Goal: Task Accomplishment & Management: Manage account settings

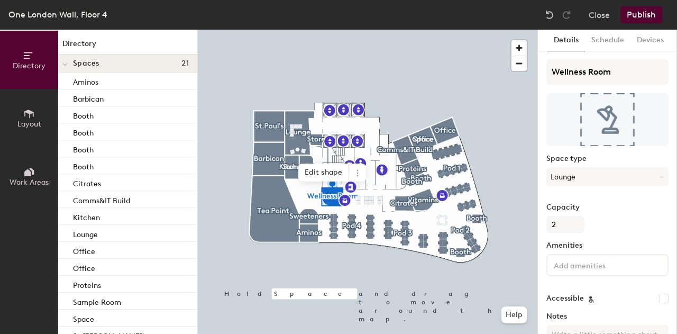
scroll to position [83, 0]
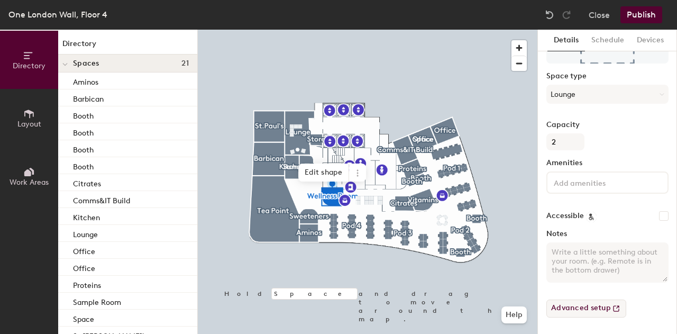
click at [602, 309] on button "Advanced setup" at bounding box center [586, 308] width 80 height 18
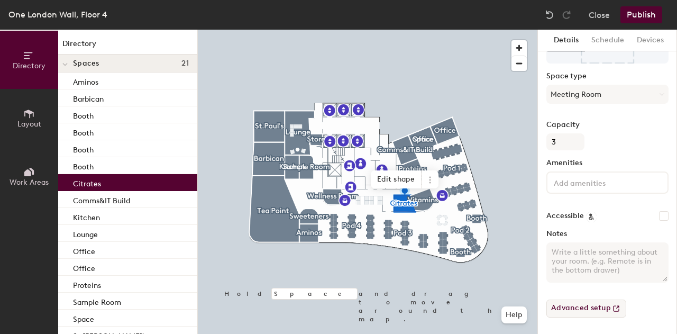
click at [592, 307] on button "Advanced setup" at bounding box center [586, 308] width 80 height 18
click at [609, 40] on button "Schedule" at bounding box center [607, 41] width 45 height 22
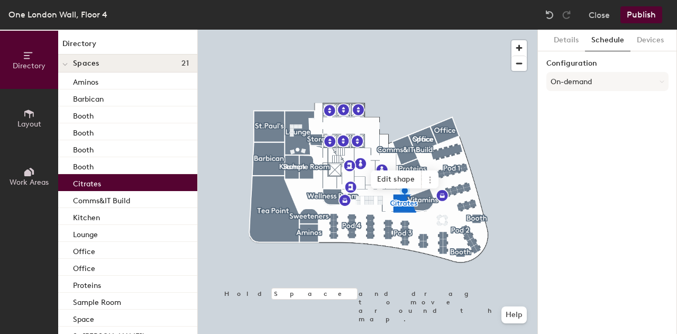
scroll to position [0, 0]
click at [616, 85] on button "On-demand" at bounding box center [607, 81] width 122 height 19
click at [585, 124] on div "Scheduled" at bounding box center [607, 124] width 121 height 16
click at [617, 103] on button "Select account" at bounding box center [607, 104] width 122 height 19
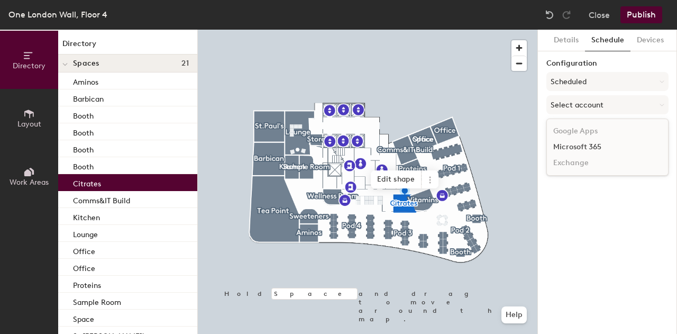
click at [588, 148] on div "Microsoft 365" at bounding box center [607, 147] width 121 height 16
click at [617, 175] on div "Details Schedule Devices Configuration Scheduled Microsoft 365 Calendar" at bounding box center [607, 182] width 139 height 304
click at [618, 111] on button "Microsoft 365" at bounding box center [607, 104] width 122 height 19
click at [594, 149] on div "Microsoft 365" at bounding box center [607, 147] width 121 height 16
click at [663, 35] on button "Devices" at bounding box center [651, 41] width 40 height 22
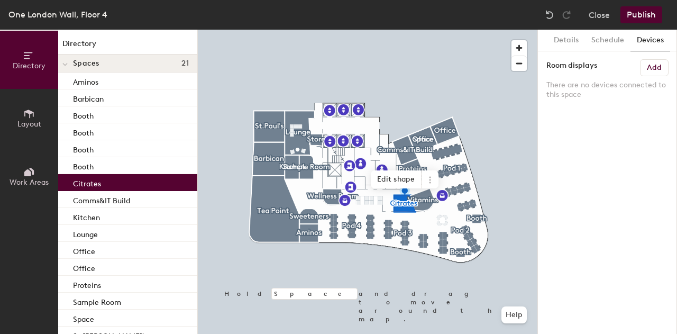
click at [647, 11] on button "Publish" at bounding box center [641, 14] width 42 height 17
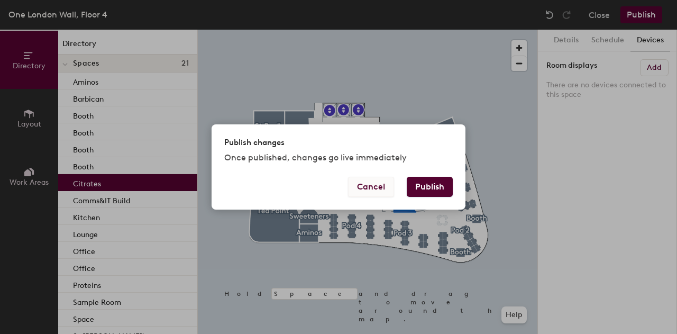
click at [384, 193] on button "Cancel" at bounding box center [371, 187] width 46 height 20
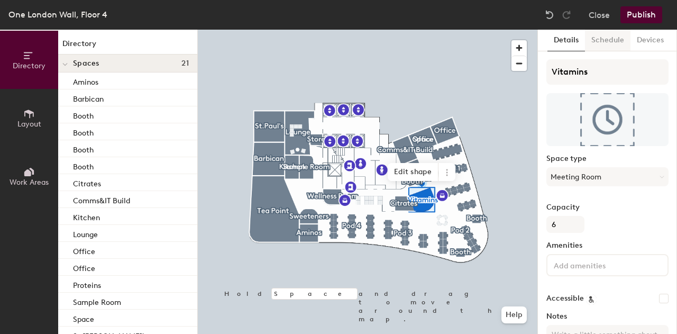
click at [594, 38] on button "Schedule" at bounding box center [607, 41] width 45 height 22
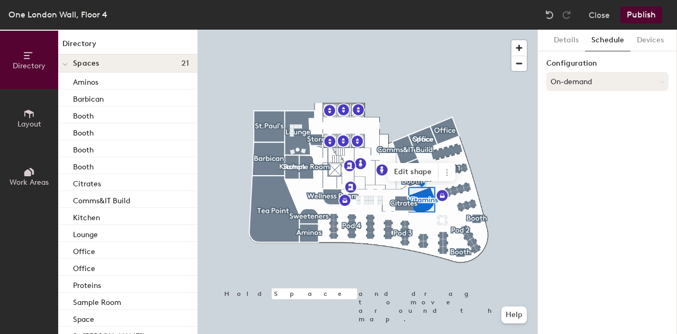
click at [583, 81] on button "On-demand" at bounding box center [607, 81] width 122 height 19
click at [567, 121] on div "Scheduled" at bounding box center [607, 124] width 121 height 16
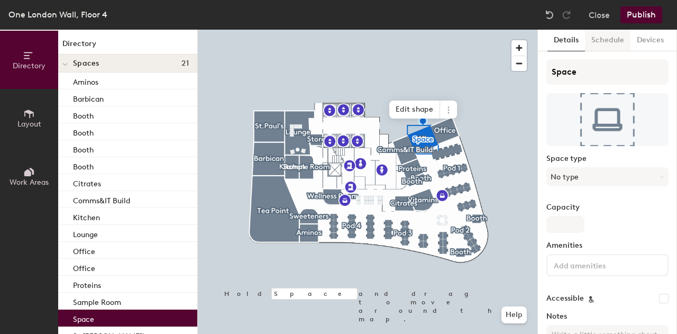
click at [605, 47] on button "Schedule" at bounding box center [607, 41] width 45 height 22
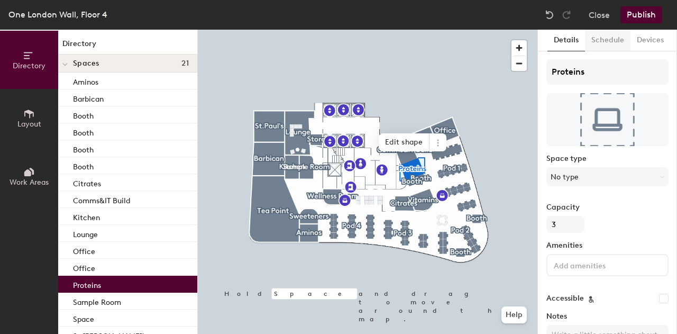
click at [611, 44] on button "Schedule" at bounding box center [607, 41] width 45 height 22
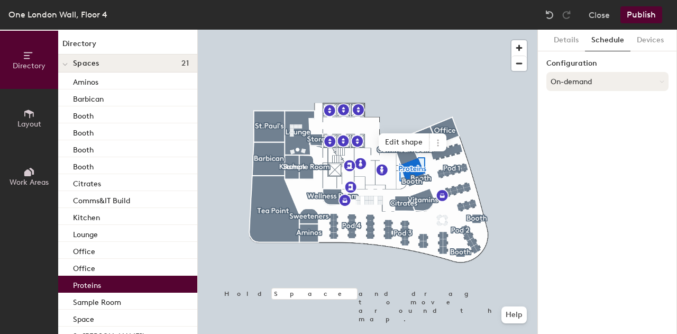
click at [590, 80] on button "On-demand" at bounding box center [607, 81] width 122 height 19
click at [566, 126] on div "Scheduled" at bounding box center [607, 124] width 121 height 16
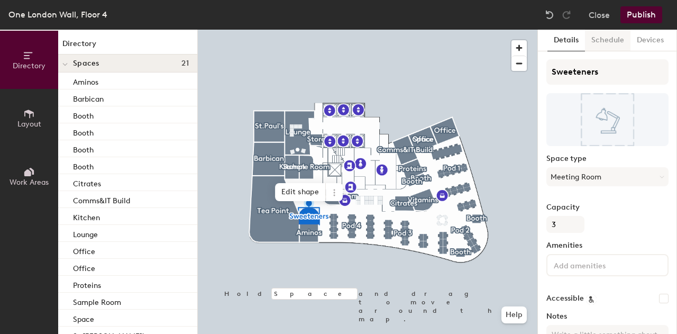
click at [604, 42] on button "Schedule" at bounding box center [607, 41] width 45 height 22
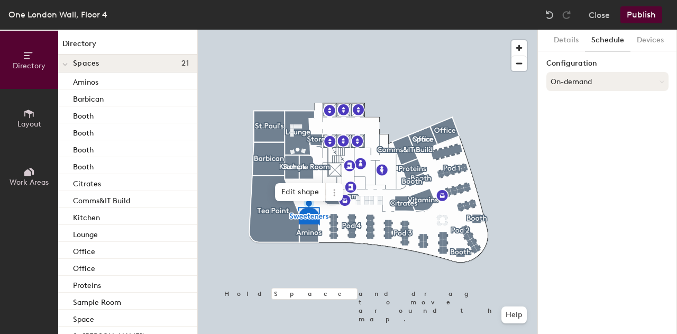
click at [575, 81] on button "On-demand" at bounding box center [607, 81] width 122 height 19
click at [564, 122] on div "Scheduled" at bounding box center [607, 124] width 121 height 16
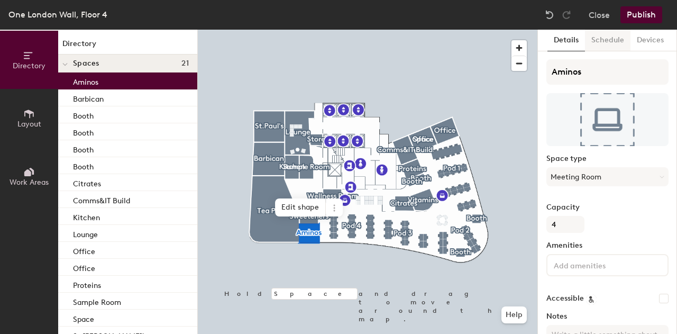
click at [603, 39] on button "Schedule" at bounding box center [607, 41] width 45 height 22
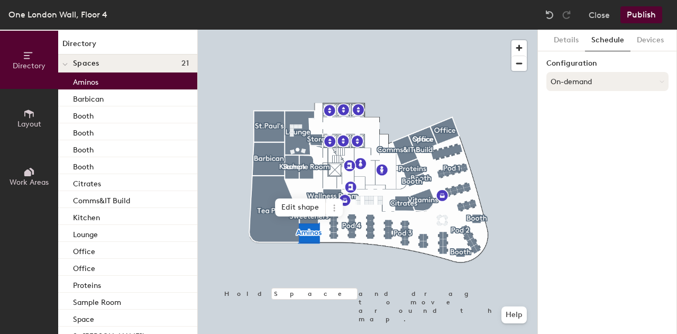
click at [580, 75] on button "On-demand" at bounding box center [607, 81] width 122 height 19
click at [571, 123] on div "Scheduled" at bounding box center [607, 124] width 121 height 16
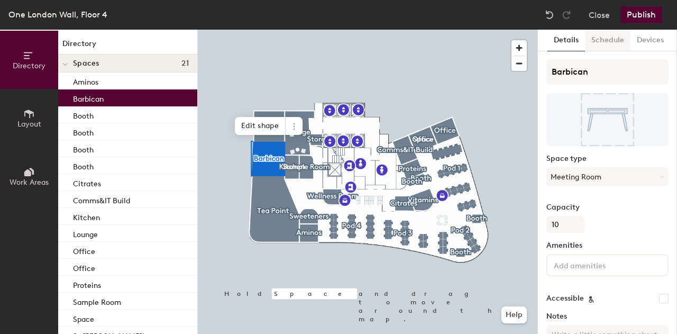
click at [615, 39] on button "Schedule" at bounding box center [607, 41] width 45 height 22
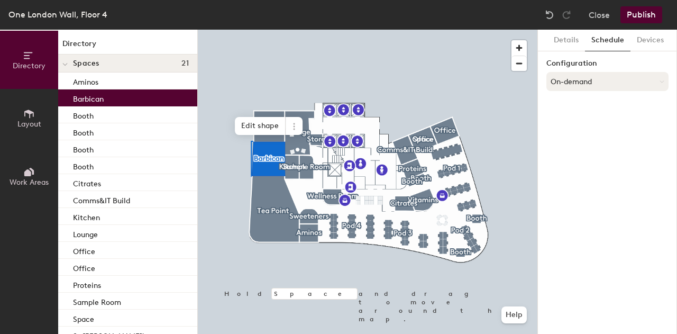
click at [587, 76] on button "On-demand" at bounding box center [607, 81] width 122 height 19
click at [568, 123] on div "Scheduled" at bounding box center [607, 124] width 121 height 16
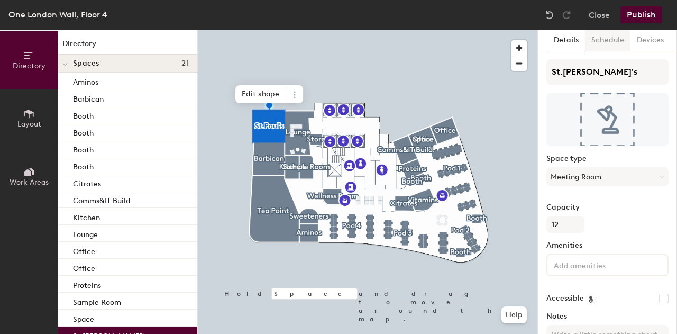
click at [610, 45] on button "Schedule" at bounding box center [607, 41] width 45 height 22
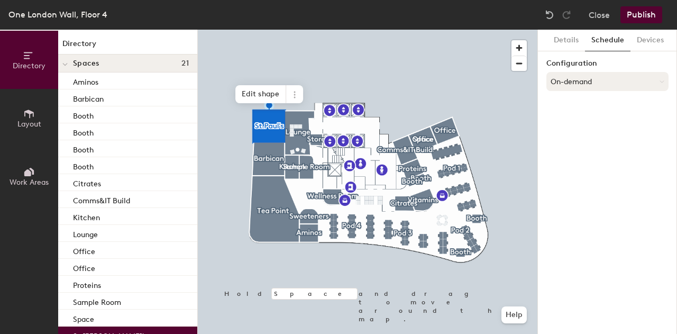
click at [563, 84] on button "On-demand" at bounding box center [607, 81] width 122 height 19
click at [562, 123] on div "Scheduled" at bounding box center [607, 124] width 121 height 16
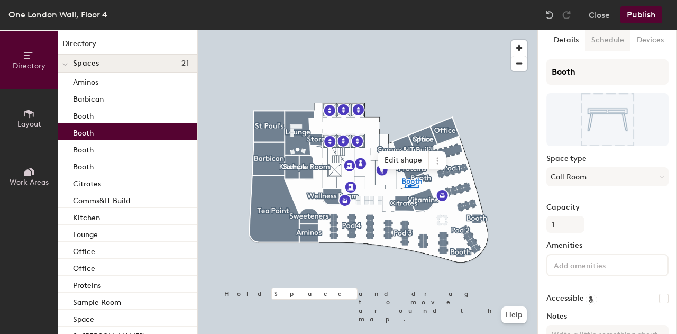
click at [605, 39] on button "Schedule" at bounding box center [607, 41] width 45 height 22
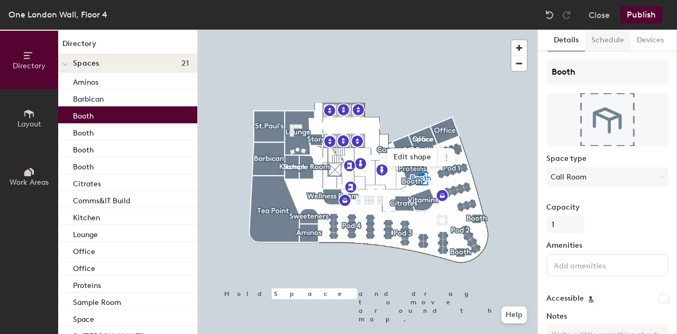
click at [599, 40] on button "Schedule" at bounding box center [607, 41] width 45 height 22
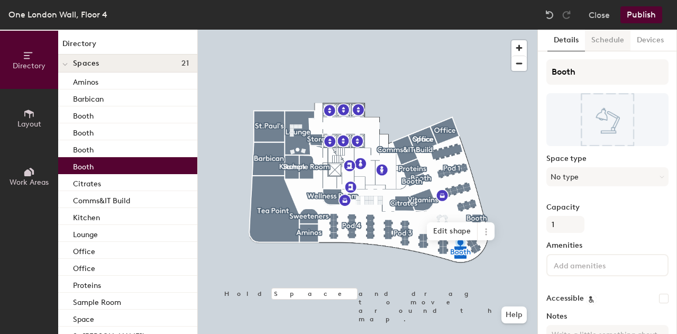
click at [601, 35] on button "Schedule" at bounding box center [607, 41] width 45 height 22
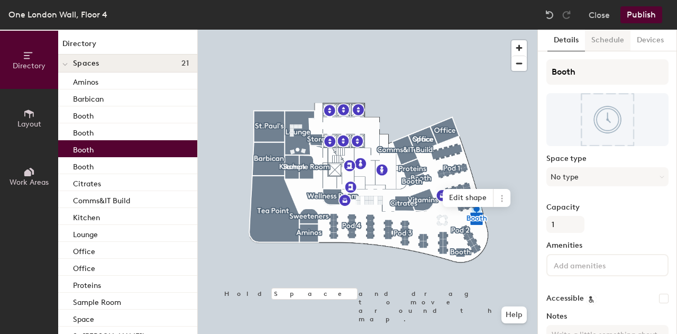
click at [609, 35] on button "Schedule" at bounding box center [607, 41] width 45 height 22
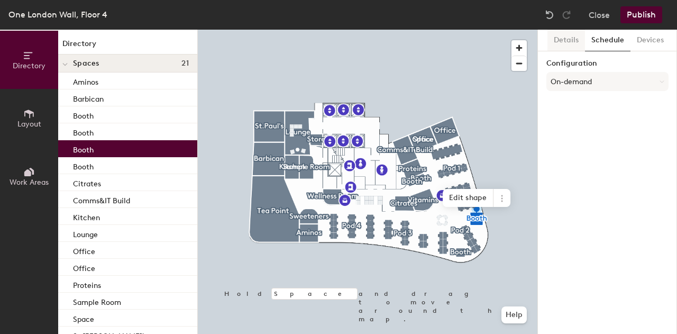
click at [571, 42] on button "Details" at bounding box center [566, 41] width 38 height 22
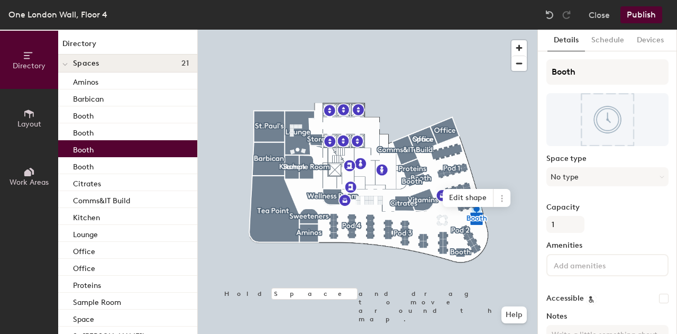
click at [601, 190] on div "Space type No type" at bounding box center [607, 174] width 122 height 40
click at [599, 181] on button "No type" at bounding box center [607, 176] width 122 height 19
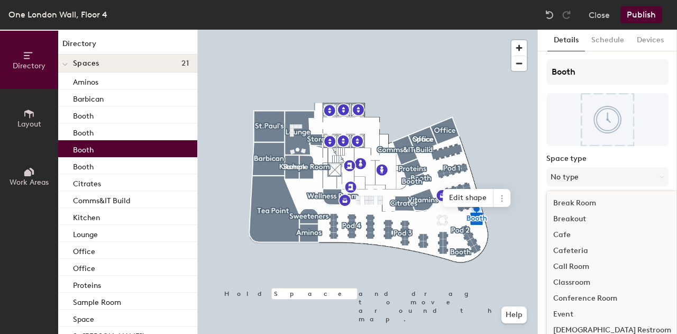
click at [589, 268] on div "Call Room" at bounding box center [612, 267] width 131 height 16
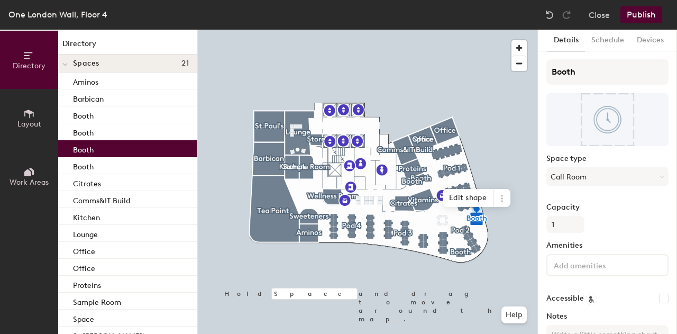
scroll to position [83, 0]
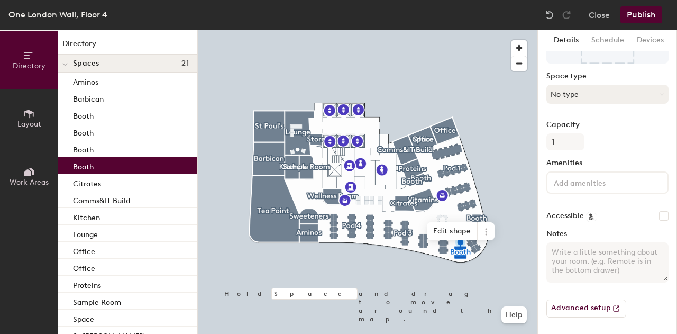
click at [595, 87] on button "No type" at bounding box center [607, 94] width 122 height 19
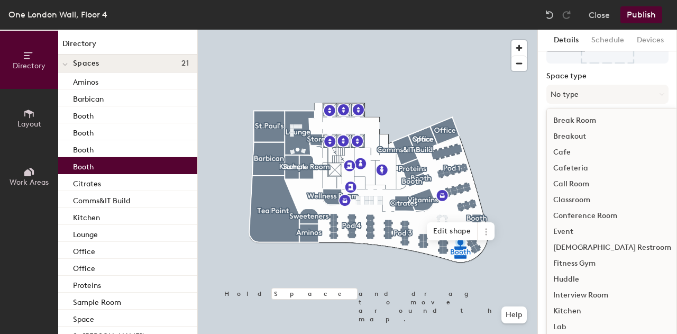
click at [572, 185] on div "Call Room" at bounding box center [612, 184] width 131 height 16
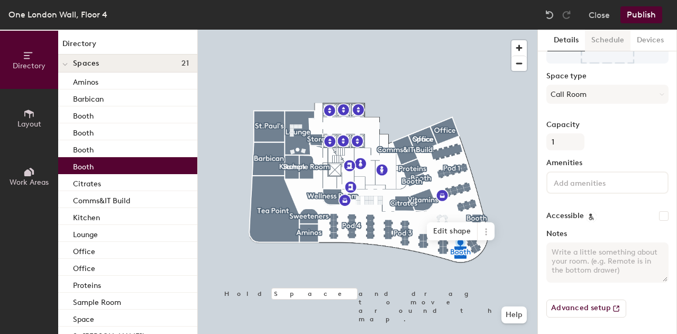
click at [598, 45] on button "Schedule" at bounding box center [607, 41] width 45 height 22
click at [603, 43] on button "Schedule" at bounding box center [607, 41] width 45 height 22
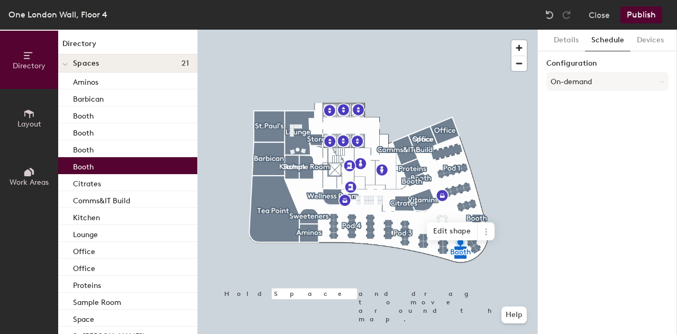
scroll to position [0, 0]
click at [608, 34] on button "Schedule" at bounding box center [607, 41] width 45 height 22
click at [641, 16] on button "Publish" at bounding box center [641, 14] width 42 height 17
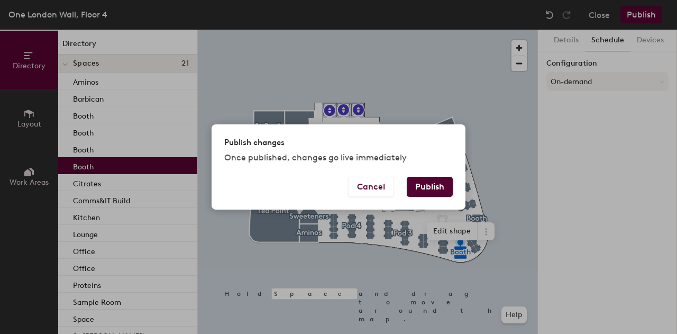
click at [430, 188] on button "Publish" at bounding box center [430, 187] width 46 height 20
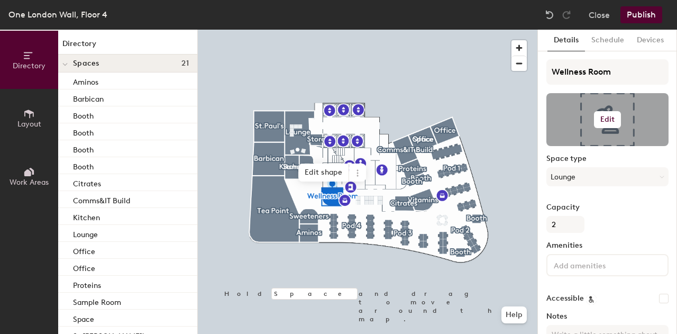
click at [606, 120] on h6 "Edit" at bounding box center [607, 119] width 15 height 8
click at [584, 149] on input "file" at bounding box center [615, 150] width 121 height 16
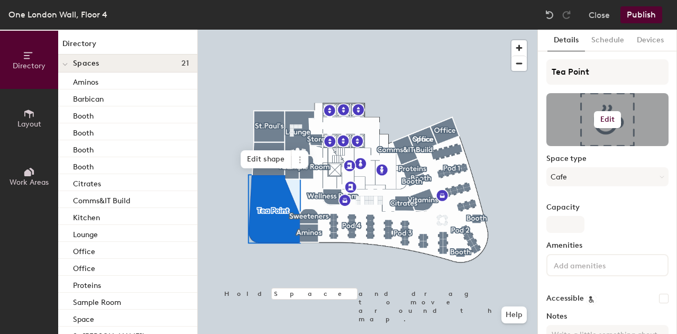
click at [606, 120] on h6 "Edit" at bounding box center [607, 119] width 15 height 8
click at [595, 147] on input "file" at bounding box center [615, 150] width 121 height 16
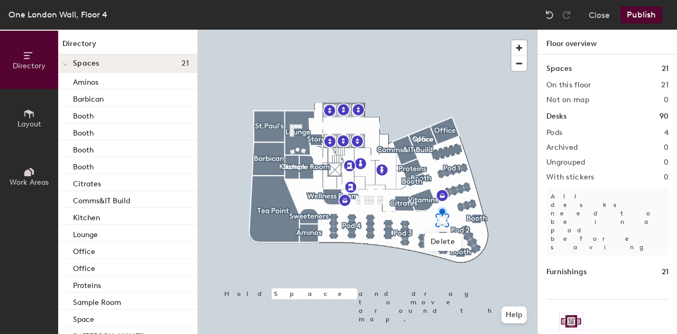
scroll to position [21, 0]
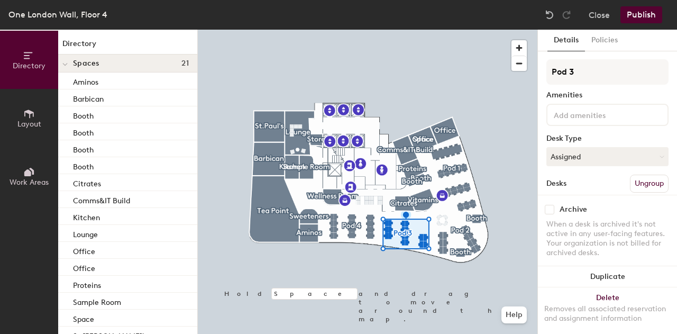
click at [406, 30] on div at bounding box center [368, 30] width 340 height 0
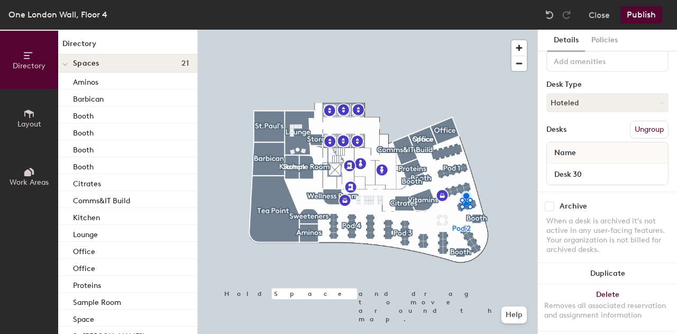
scroll to position [68, 0]
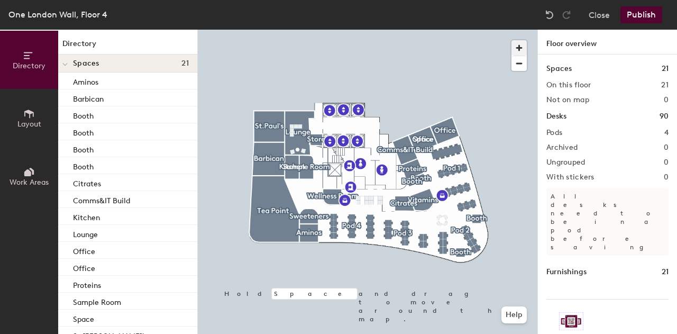
click at [523, 46] on span "button" at bounding box center [518, 47] width 15 height 15
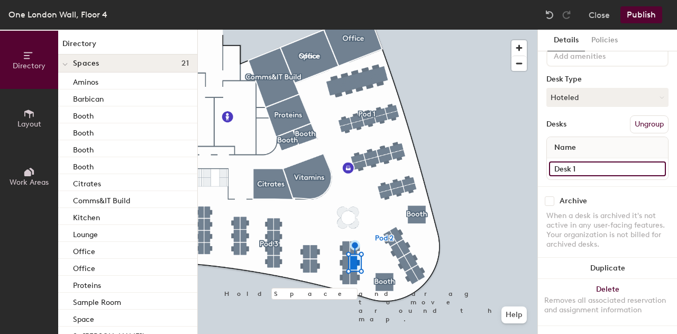
click at [579, 161] on input "Desk 1" at bounding box center [607, 168] width 117 height 15
click at [588, 161] on input "Desk 1" at bounding box center [607, 168] width 117 height 15
type input "Desk 44"
click at [607, 161] on input "Desk 1" at bounding box center [607, 168] width 117 height 15
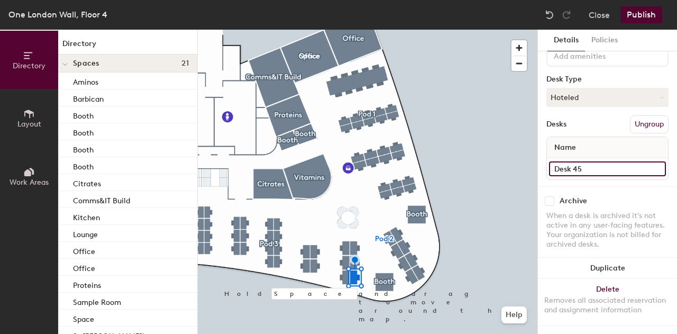
type input "Desk 45"
click at [596, 161] on input "Desk 1" at bounding box center [607, 168] width 117 height 15
type input "Desk 46"
click at [606, 161] on input "Desk 1" at bounding box center [607, 168] width 117 height 15
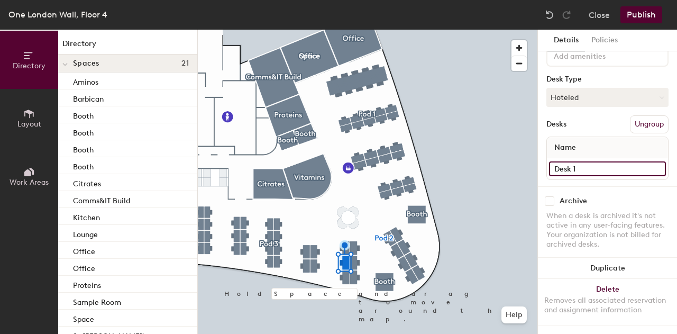
click at [606, 161] on input "Desk 1" at bounding box center [607, 168] width 117 height 15
type input "Desk 47"
click at [593, 161] on input "Desk 1" at bounding box center [607, 168] width 117 height 15
type input "Desk 48"
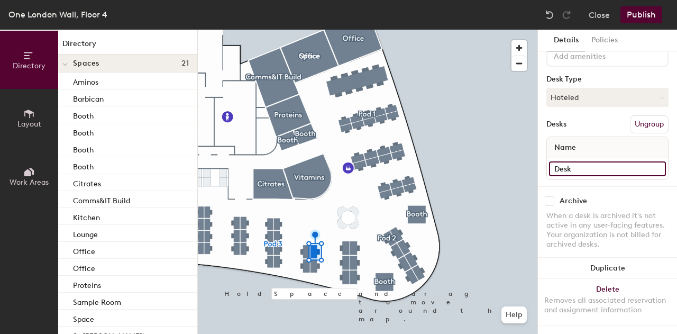
click at [587, 161] on input "Desk" at bounding box center [607, 168] width 117 height 15
type input "Desk 49"
click at [617, 161] on input "Desk 1" at bounding box center [607, 168] width 117 height 15
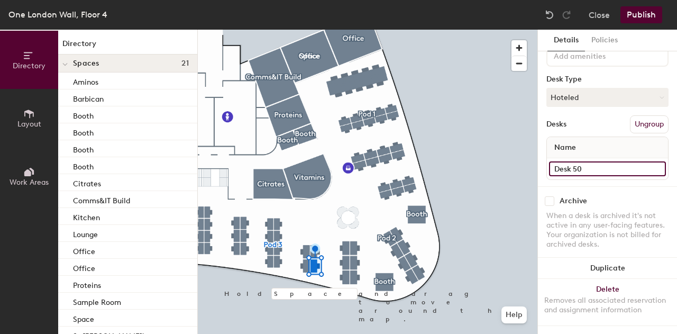
type input "Desk 50"
click at [593, 161] on input "Desk 1" at bounding box center [607, 168] width 117 height 15
type input "Desk 51"
click at [604, 166] on input "Desk 1" at bounding box center [607, 168] width 117 height 15
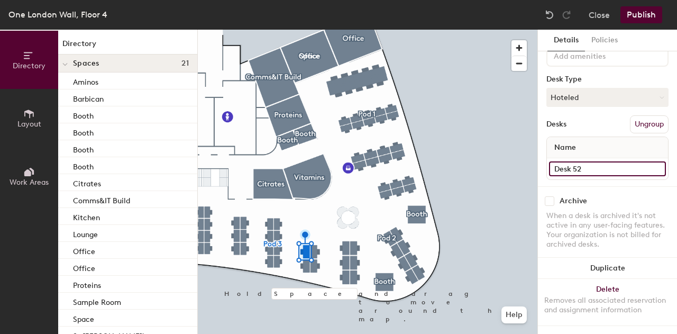
type input "Desk 52"
click at [603, 161] on input "Desk 1" at bounding box center [607, 168] width 117 height 15
type input "Desk 53"
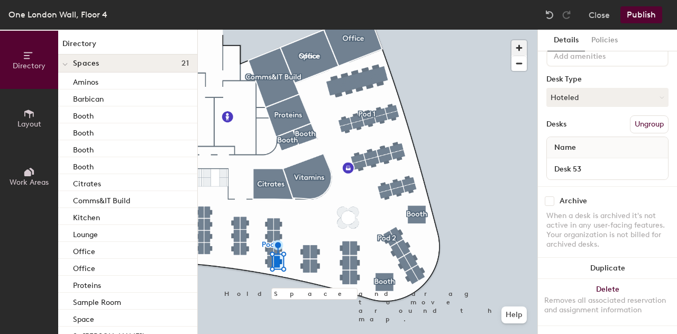
click at [519, 48] on span "button" at bounding box center [518, 47] width 15 height 15
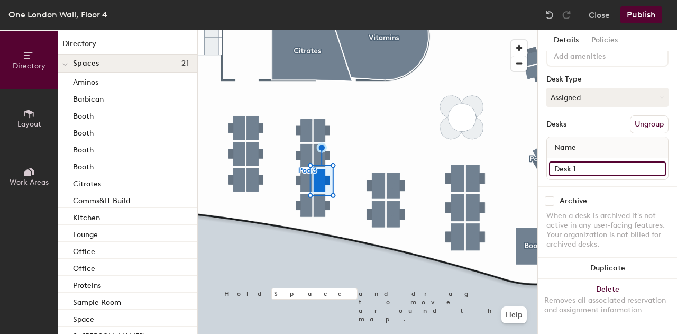
click at [586, 161] on input "Desk 1" at bounding box center [607, 168] width 117 height 15
click at [584, 161] on input "Desk 1" at bounding box center [607, 168] width 117 height 15
type input "Desk 54"
click at [601, 163] on input "Desk 1" at bounding box center [607, 168] width 117 height 15
type input "Desk 55"
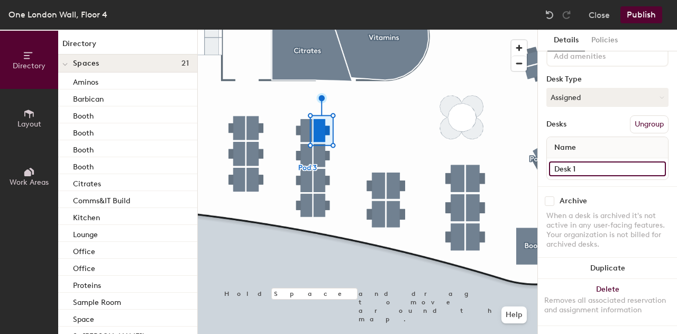
click at [598, 161] on input "Desk 1" at bounding box center [607, 168] width 117 height 15
type input "Desk 56"
click at [607, 161] on input "Desk 1" at bounding box center [607, 168] width 117 height 15
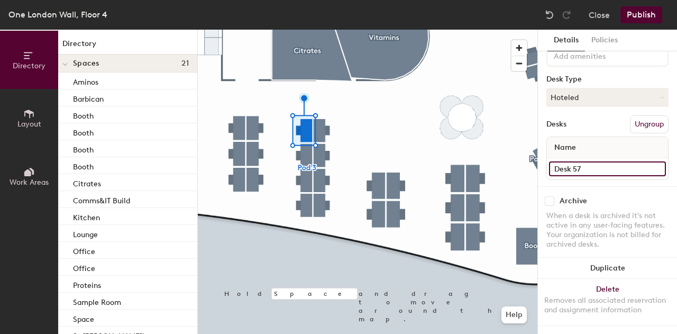
type input "Desk 57"
click at [598, 163] on input "Desk 1" at bounding box center [607, 168] width 117 height 15
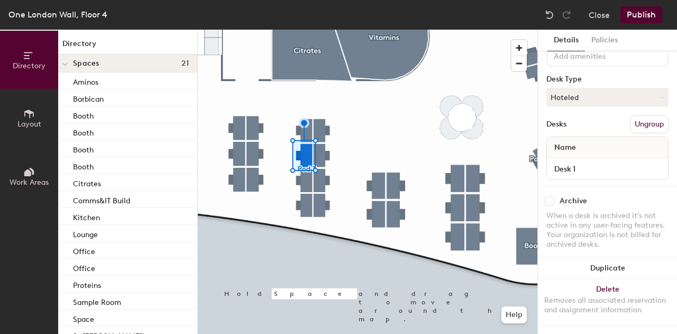
click at [601, 145] on div "Name" at bounding box center [607, 147] width 121 height 21
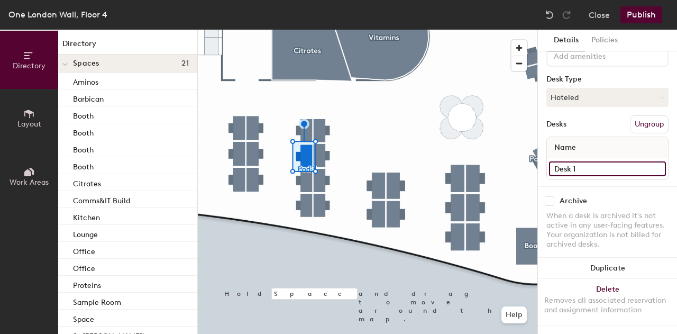
click at [602, 161] on input "Desk 1" at bounding box center [607, 168] width 117 height 15
type input "Desk 58"
click at [609, 161] on input "Desk 1" at bounding box center [607, 168] width 117 height 15
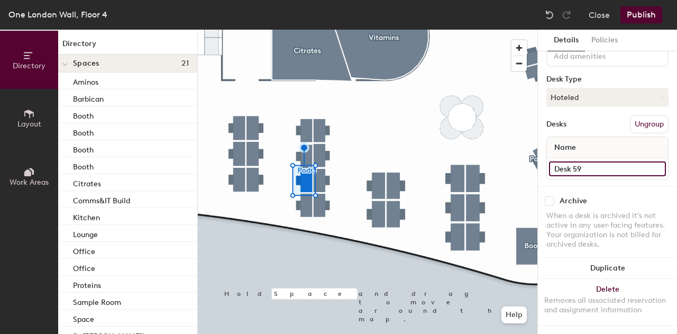
type input "Desk 59"
click at [610, 162] on input "Desk 1" at bounding box center [607, 168] width 117 height 15
type input "Desk 60"
click at [597, 161] on input "Desk 1" at bounding box center [607, 168] width 117 height 15
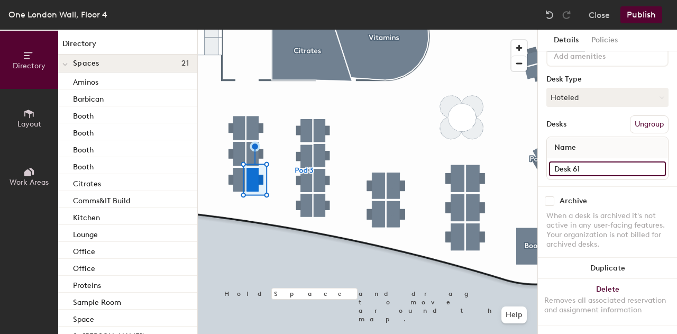
type input "Desk 61"
click at [588, 163] on input "Desk 1" at bounding box center [607, 168] width 117 height 15
type input "Desk 62"
